Goal: Book appointment/travel/reservation

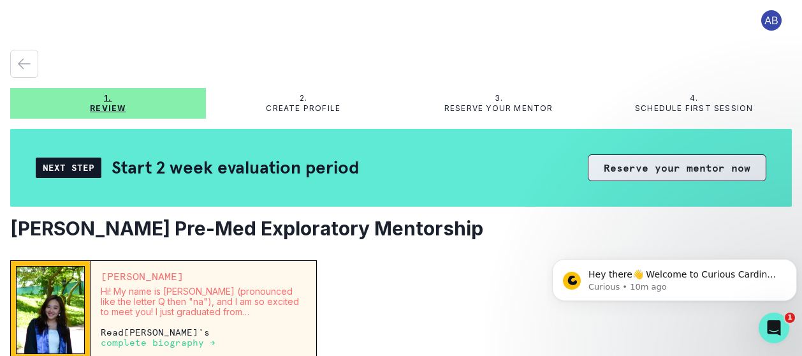
click at [674, 166] on button "Reserve your mentor now" at bounding box center [677, 167] width 178 height 27
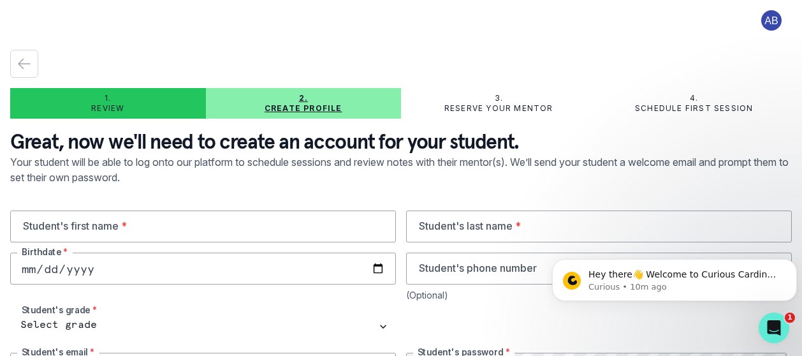
type input "[EMAIL_ADDRESS][DOMAIN_NAME]"
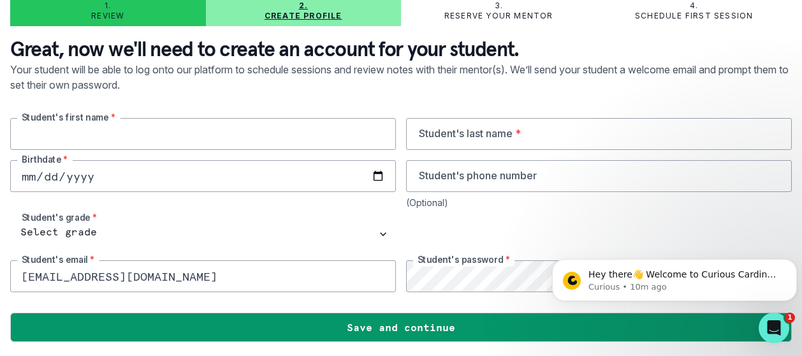
click at [265, 142] on input "text" at bounding box center [203, 134] width 386 height 32
type input "[PERSON_NAME]"
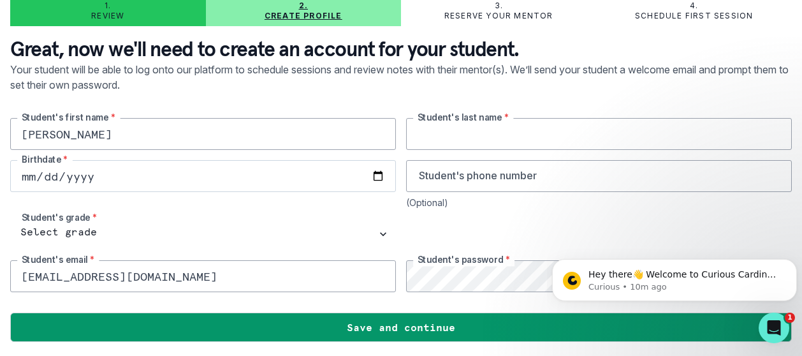
type input "Bhattacharjee"
type input "[DATE]"
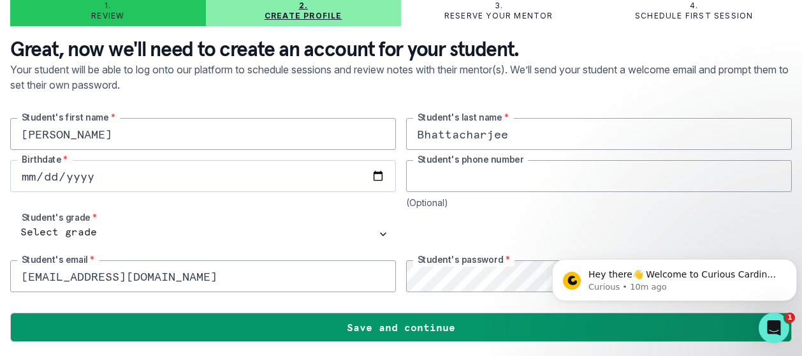
type input "6827013799"
drag, startPoint x: 161, startPoint y: 278, endPoint x: -8, endPoint y: 270, distance: 168.4
click at [0, 270] on html "1. Review 2. Create profile 3. Reserve your mentor 4. Schedule first session Gr…" at bounding box center [401, 178] width 802 height 356
type input "[PERSON_NAME][EMAIL_ADDRESS][DOMAIN_NAME]"
click at [397, 287] on div "[PERSON_NAME] Student's first name * [PERSON_NAME] Student's last name * [DEMOG…" at bounding box center [400, 205] width 781 height 174
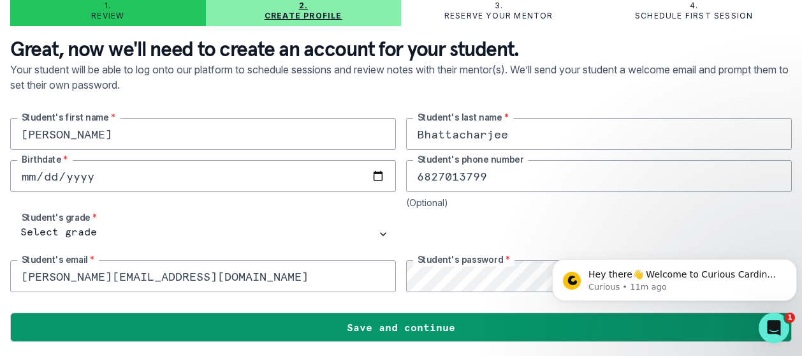
click at [455, 301] on div at bounding box center [400, 302] width 781 height 20
click at [317, 253] on div "[PERSON_NAME] Student's first name * [PERSON_NAME] Student's last name * [DEMOG…" at bounding box center [400, 205] width 781 height 174
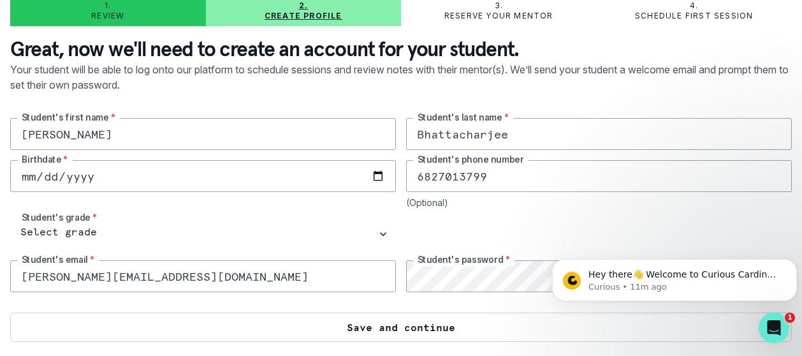
click at [338, 321] on button "Save and continue" at bounding box center [400, 326] width 781 height 29
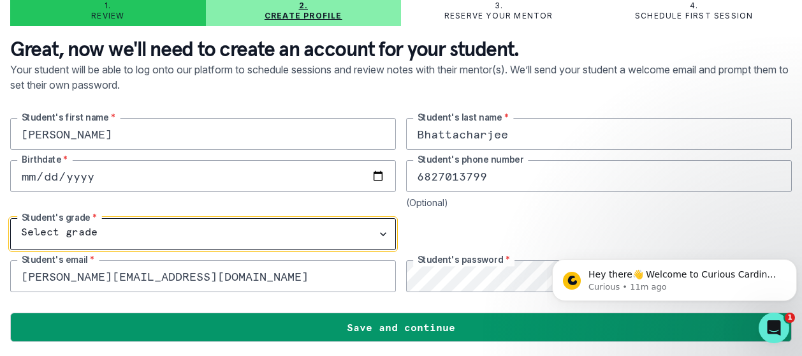
click at [351, 229] on select "Select grade 1st Grade 2nd Grade 3rd Grade 4th Grade 5th Grade 6th Grade 7th Gr…" at bounding box center [203, 234] width 386 height 32
select select "8th Grade"
click at [10, 218] on select "Select grade 1st Grade 2nd Grade 3rd Grade 4th Grade 5th Grade 6th Grade 7th Gr…" at bounding box center [203, 234] width 386 height 32
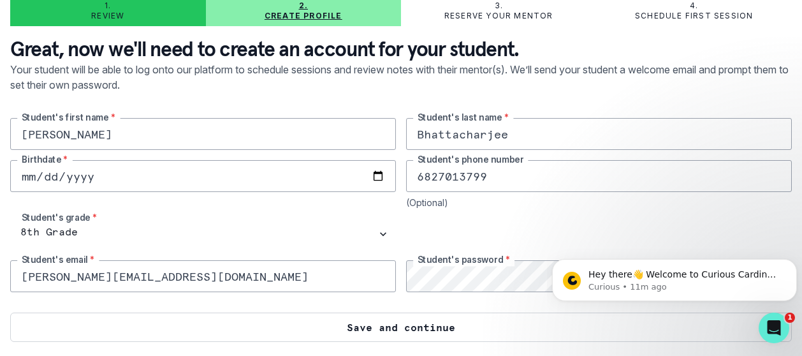
click at [311, 329] on button "Save and continue" at bounding box center [400, 326] width 781 height 29
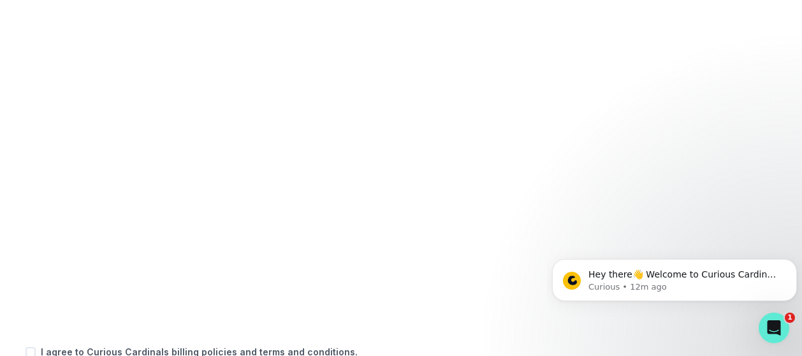
scroll to position [585, 0]
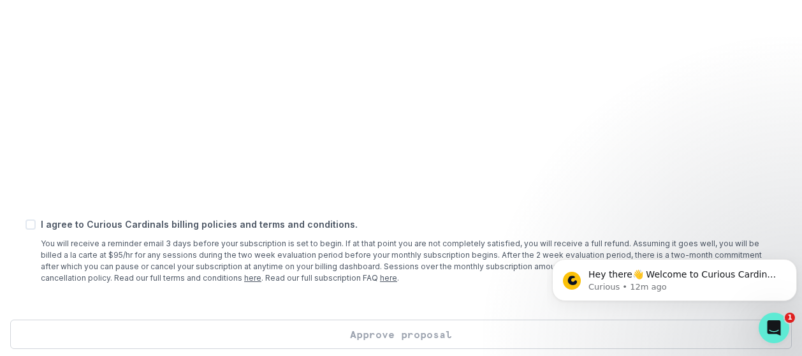
click at [29, 226] on span at bounding box center [30, 224] width 10 height 10
click at [25, 224] on input "checkbox" at bounding box center [25, 224] width 1 height 1
checkbox input "true"
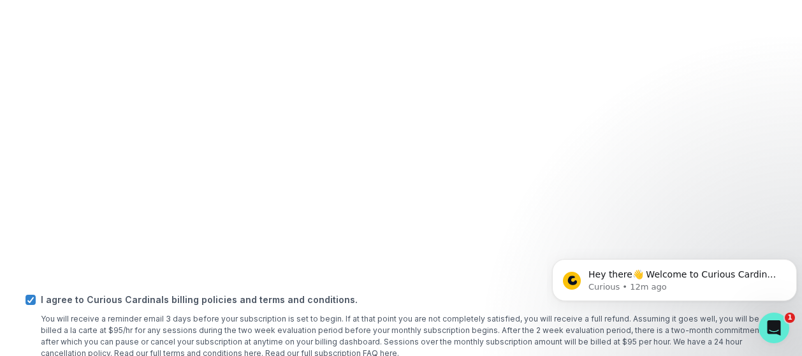
scroll to position [593, 0]
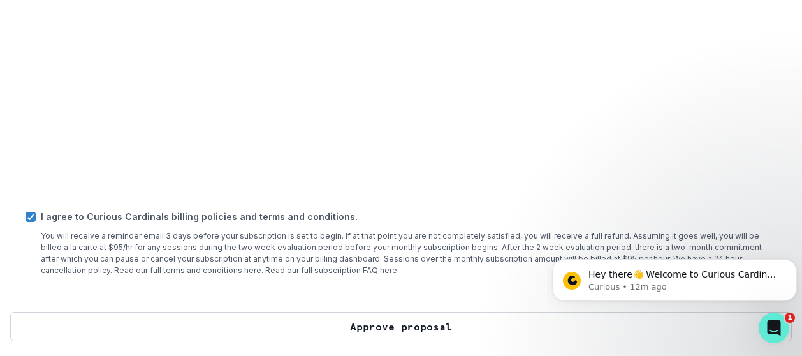
click at [335, 333] on button "Approve proposal" at bounding box center [400, 326] width 781 height 29
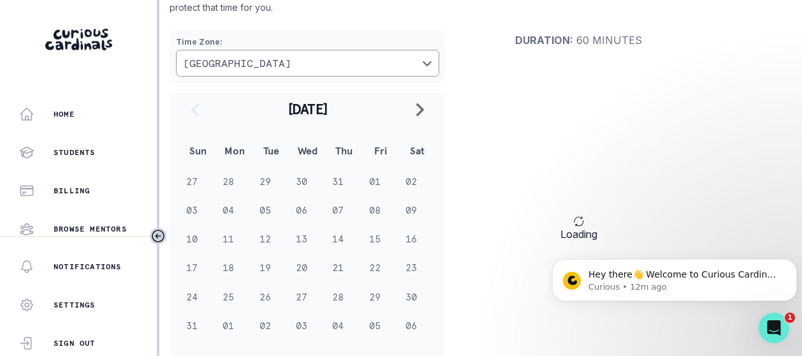
scroll to position [153, 0]
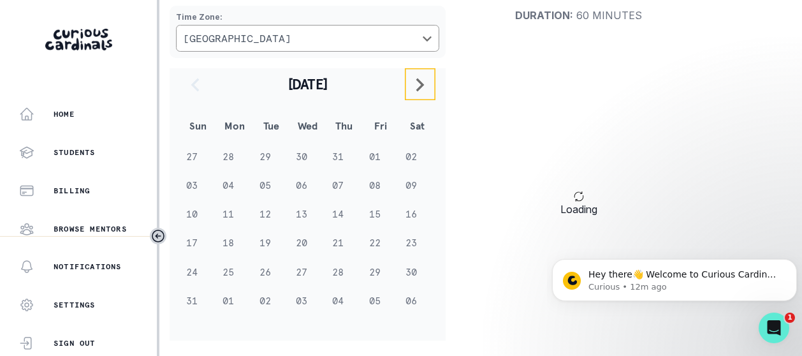
click at [430, 87] on button "navigate to next month" at bounding box center [420, 84] width 31 height 32
click at [412, 155] on td "06" at bounding box center [417, 156] width 36 height 29
click at [791, 258] on button "Dismiss notification" at bounding box center [792, 262] width 17 height 17
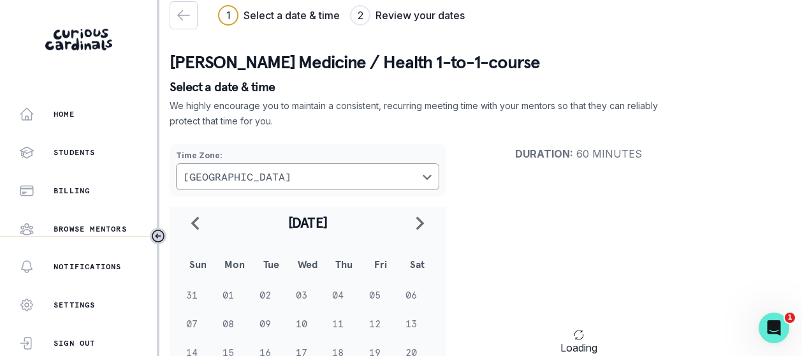
scroll to position [0, 0]
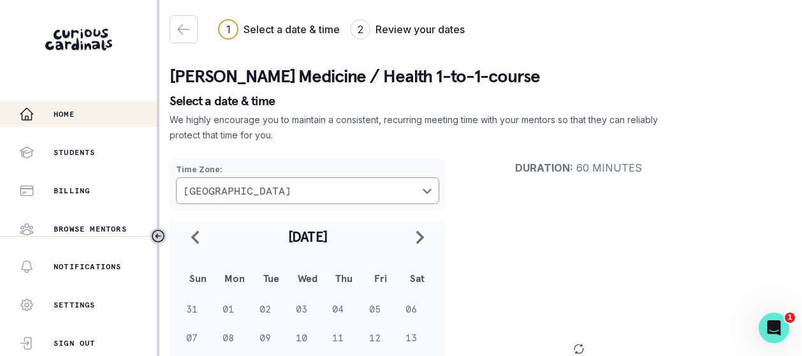
click at [76, 109] on div "Home" at bounding box center [88, 113] width 138 height 15
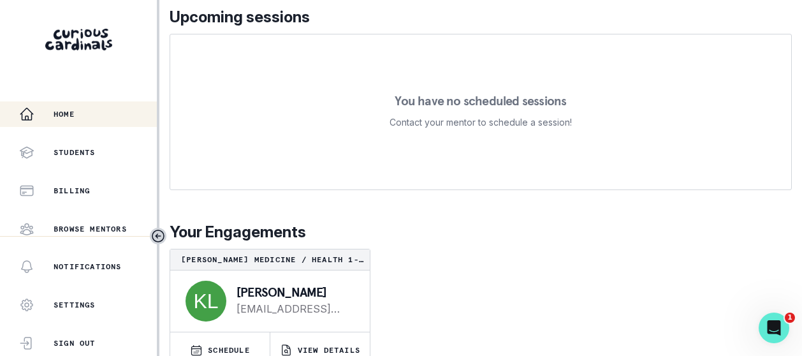
scroll to position [314, 0]
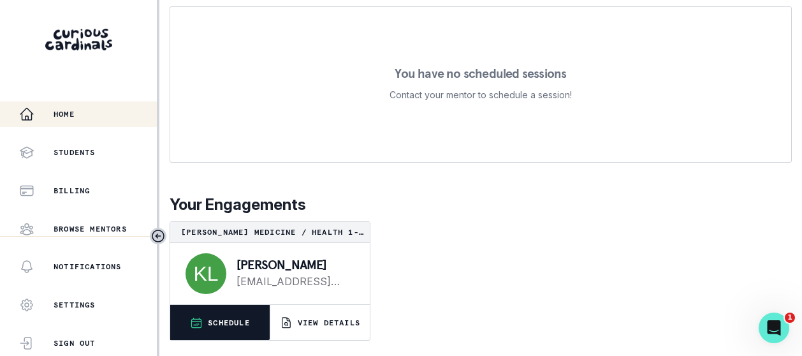
click at [227, 322] on p "SCHEDULE" at bounding box center [229, 322] width 42 height 10
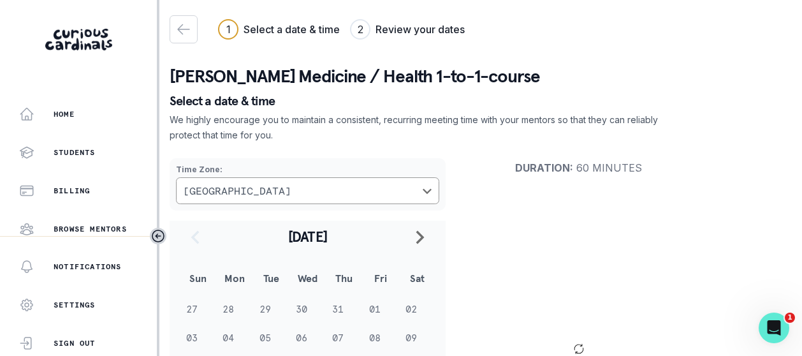
scroll to position [153, 0]
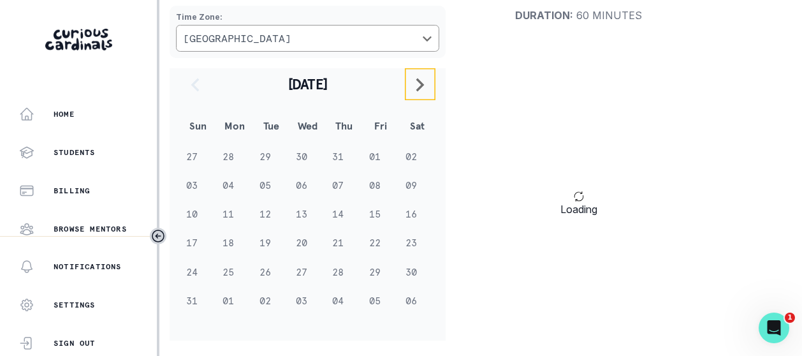
click at [422, 92] on button "navigate to next month" at bounding box center [420, 84] width 31 height 32
click at [404, 157] on td "06" at bounding box center [417, 156] width 36 height 29
